Goal: Check status: Check status

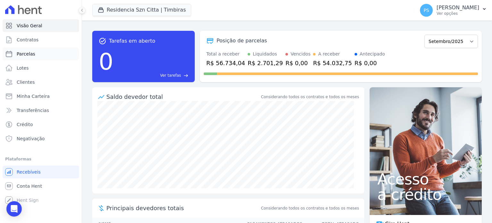
click at [26, 55] on span "Parcelas" at bounding box center [26, 54] width 19 height 6
click at [28, 53] on span "Parcelas" at bounding box center [26, 54] width 19 height 6
select select
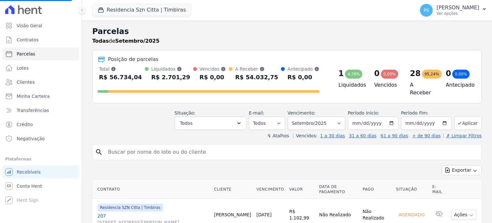
click at [179, 150] on input "search" at bounding box center [291, 151] width 375 height 13
type input "raimundo c"
select select
click at [186, 154] on input "search" at bounding box center [291, 151] width 375 height 13
type input "raimundo c"
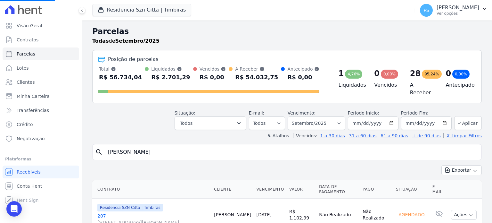
select select
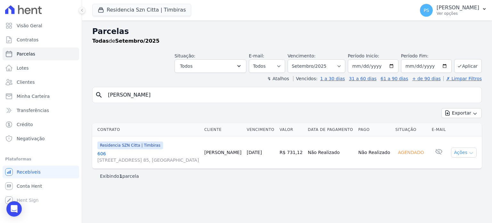
click at [470, 154] on icon "button" at bounding box center [471, 152] width 5 height 5
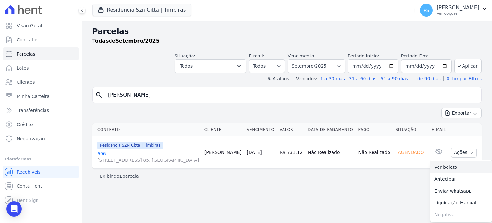
click at [443, 166] on link "Ver boleto" at bounding box center [460, 167] width 61 height 12
click at [345, 67] on select "Filtrar por período ──────── Todos os meses Junho/2025 Julho/2025 Agosto/2025 S…" at bounding box center [317, 65] width 58 height 13
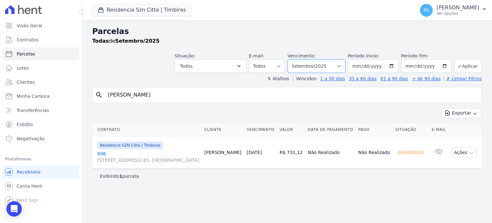
select select "08/2025"
click at [298, 59] on select "Filtrar por período ──────── Todos os meses Junho/2025 Julho/2025 Agosto/2025 S…" at bounding box center [317, 65] width 58 height 13
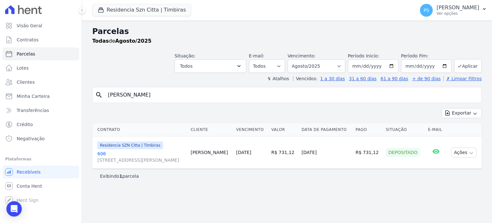
select select
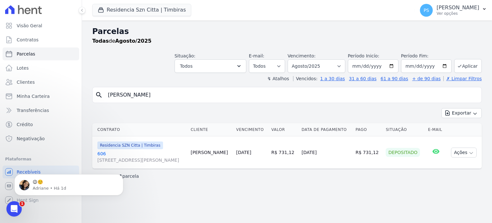
drag, startPoint x: 121, startPoint y: 96, endPoint x: 95, endPoint y: 94, distance: 26.7
click at [95, 94] on div "search raimundo c" at bounding box center [286, 95] width 389 height 16
type input "luiz antonio"
select select
